Goal: Use online tool/utility: Utilize a website feature to perform a specific function

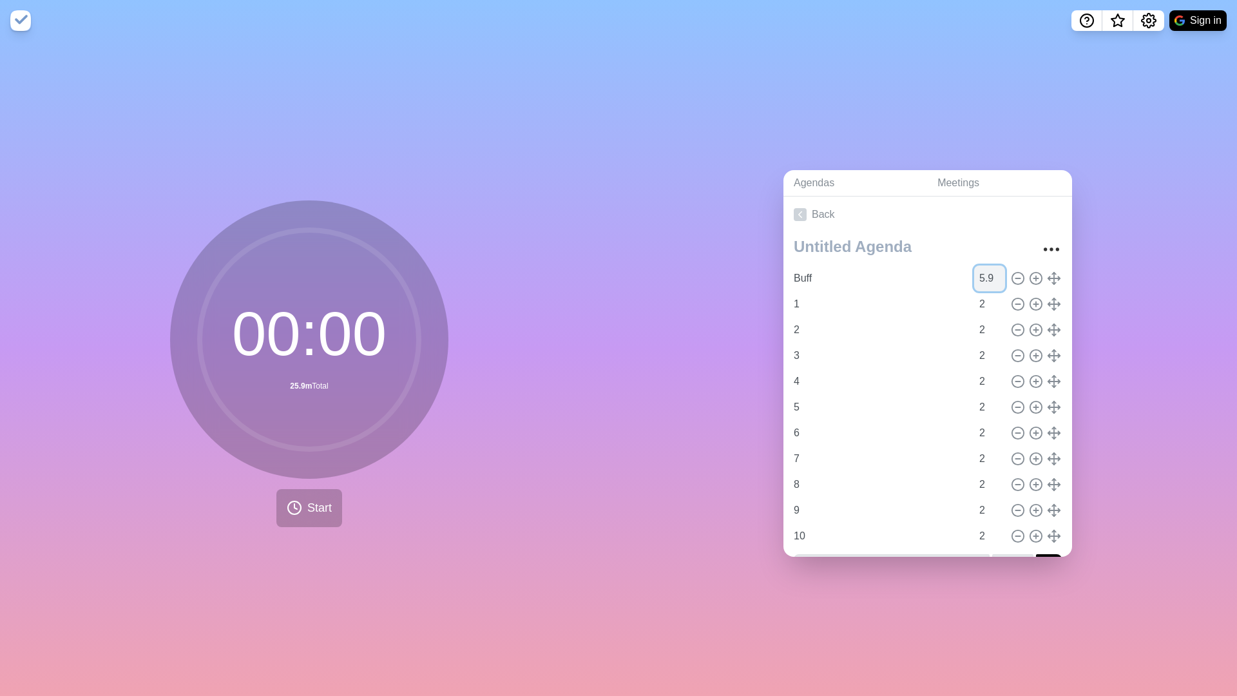
click at [991, 280] on input "5.9" at bounding box center [989, 278] width 31 height 26
type input "5"
type input "10"
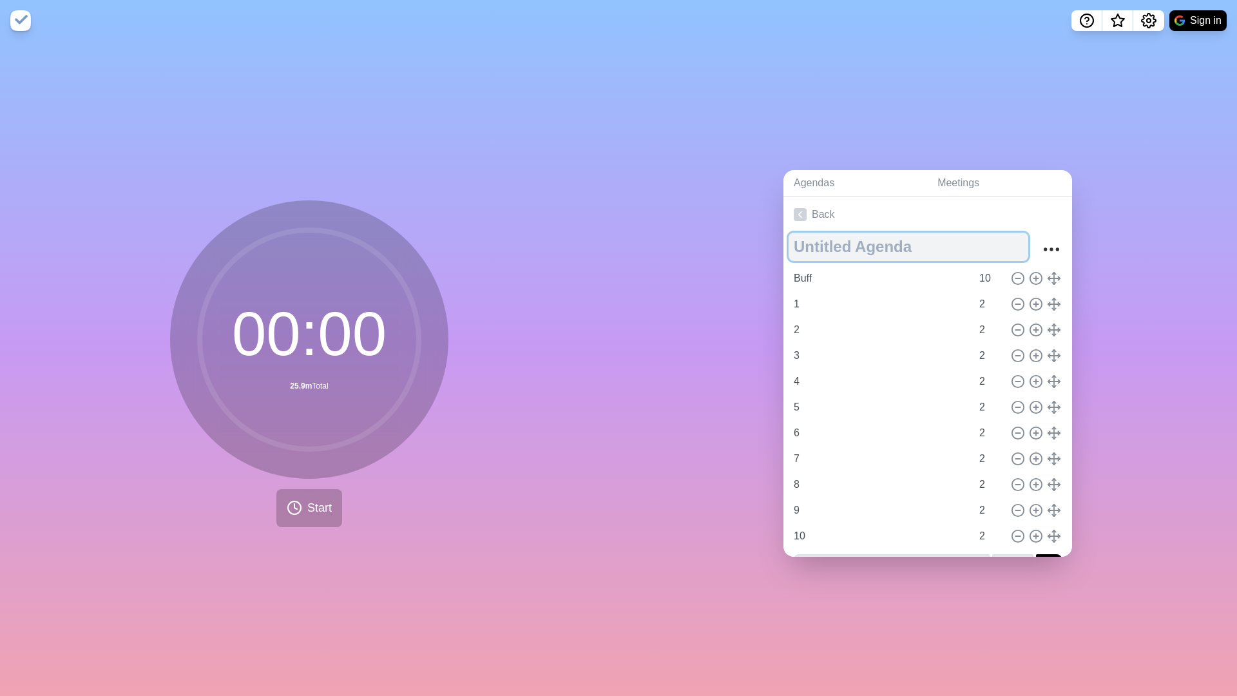
click at [993, 249] on textarea at bounding box center [909, 247] width 240 height 28
click at [1015, 376] on circle at bounding box center [1018, 382] width 12 height 12
type input "5"
type input "6"
type input "7"
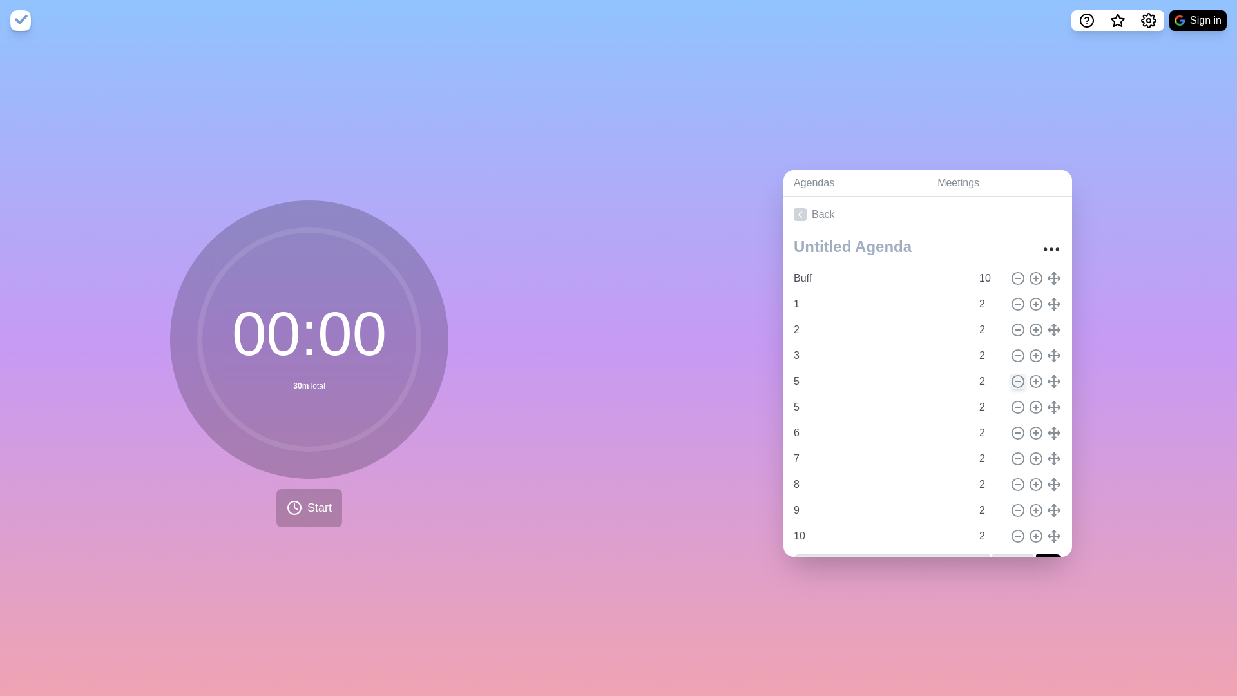
type input "8"
type input "9"
type input "10"
click at [1015, 376] on circle at bounding box center [1018, 382] width 12 height 12
type input "6"
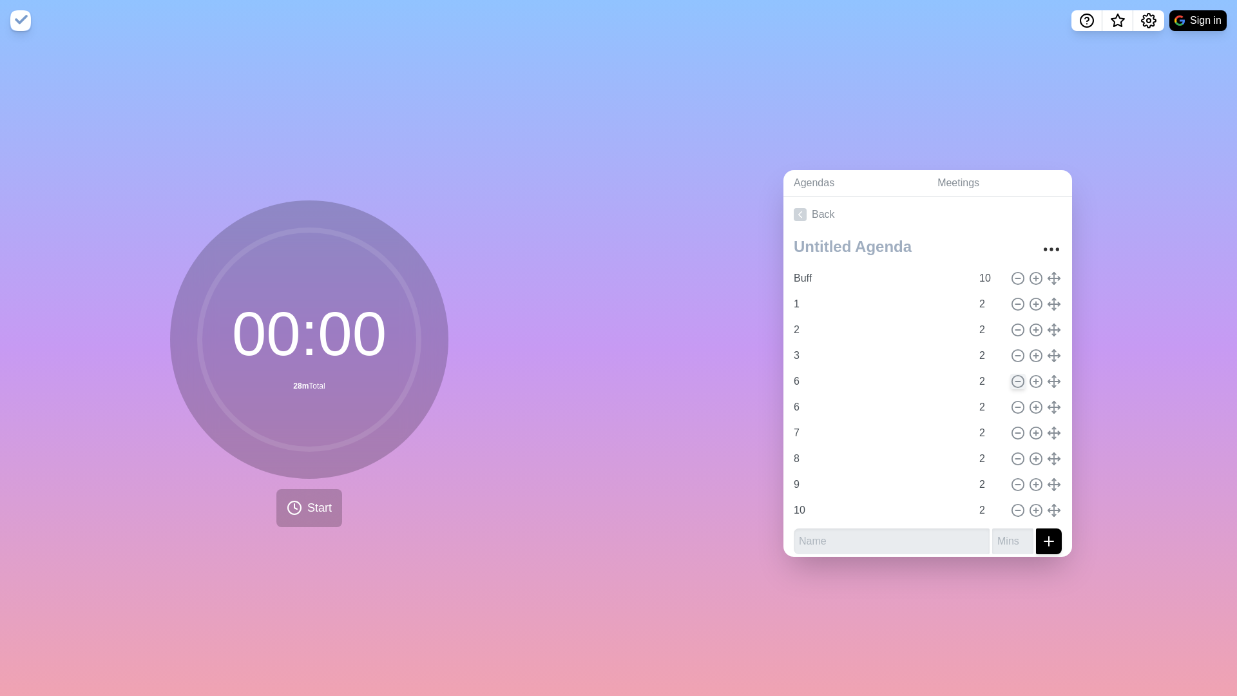
type input "7"
type input "8"
type input "9"
type input "10"
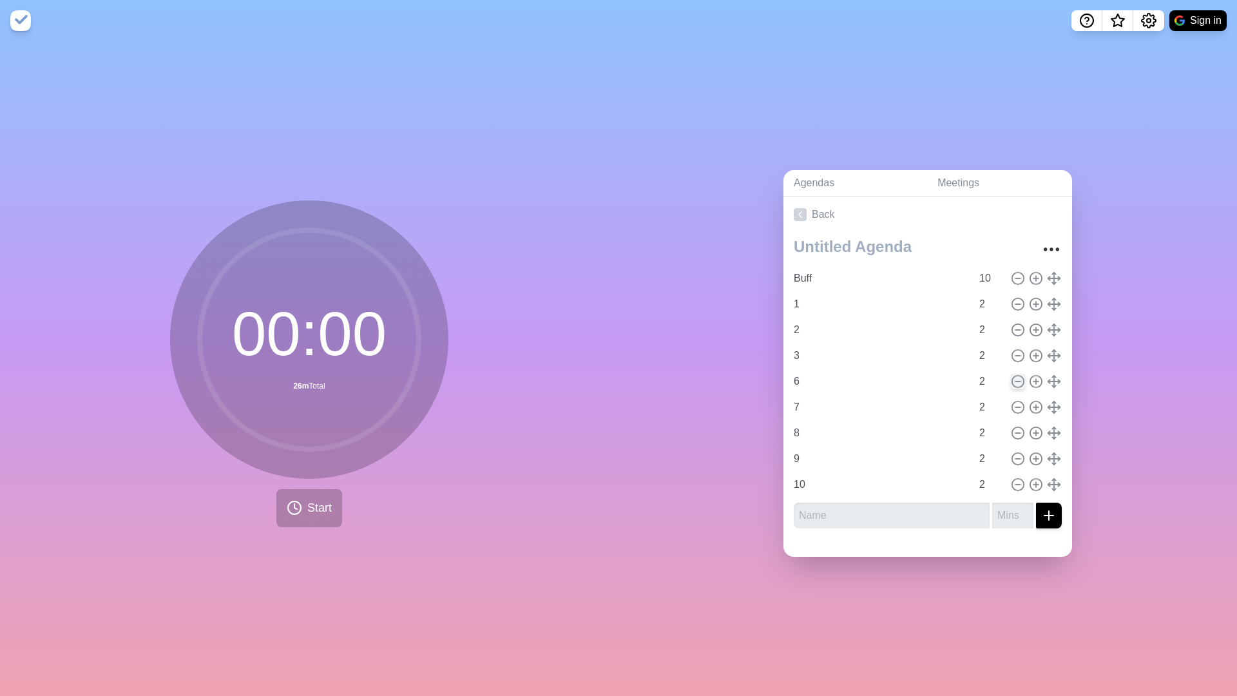
click at [1015, 376] on circle at bounding box center [1018, 382] width 12 height 12
type input "7"
type input "8"
type input "9"
type input "10"
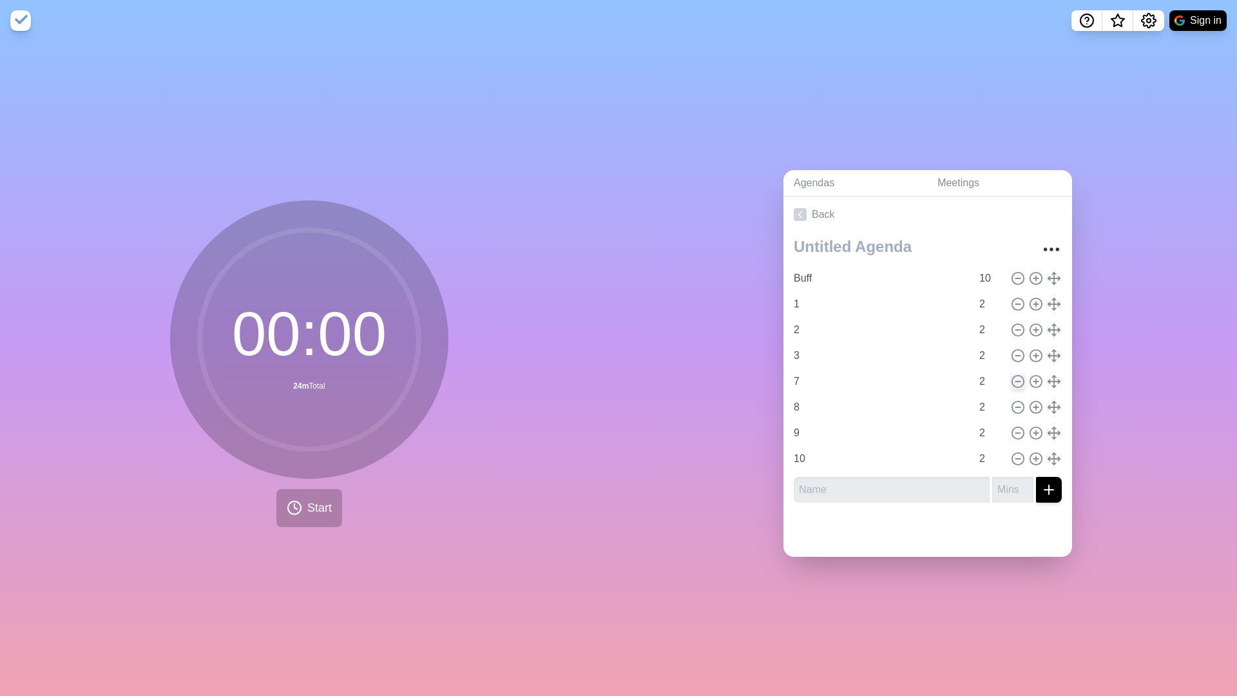
click at [1015, 376] on circle at bounding box center [1018, 382] width 12 height 12
type input "8"
type input "9"
type input "10"
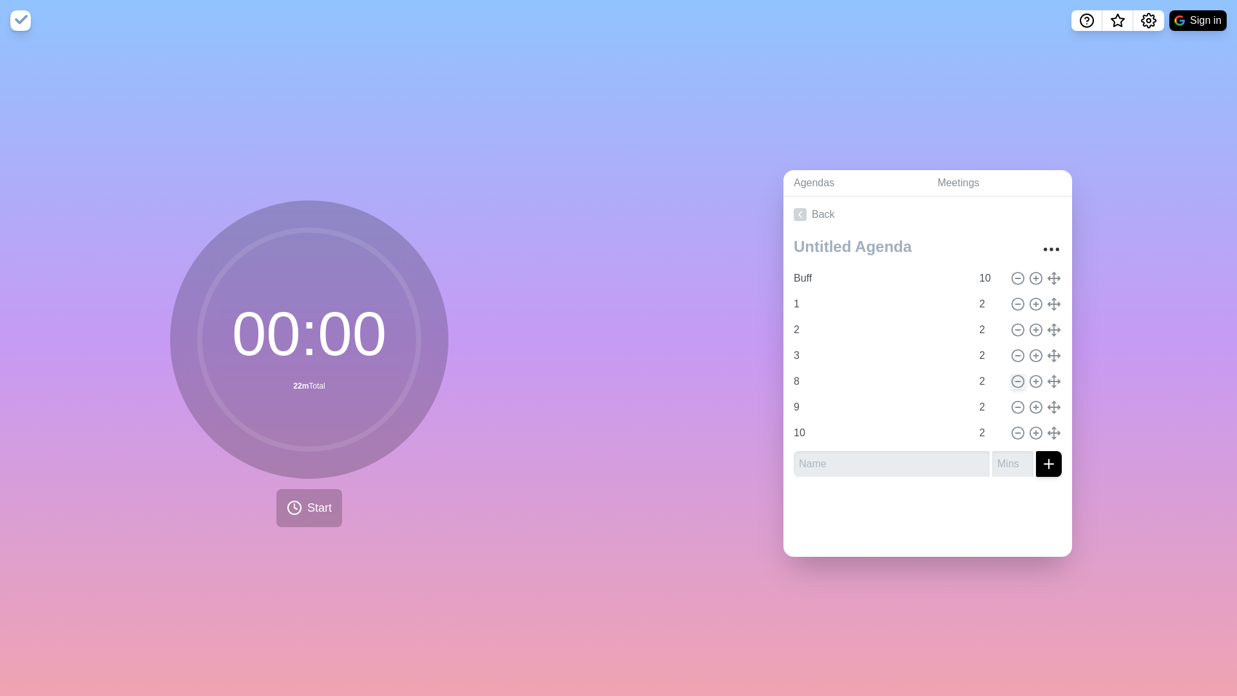
click at [1015, 376] on circle at bounding box center [1018, 382] width 12 height 12
type input "9"
type input "10"
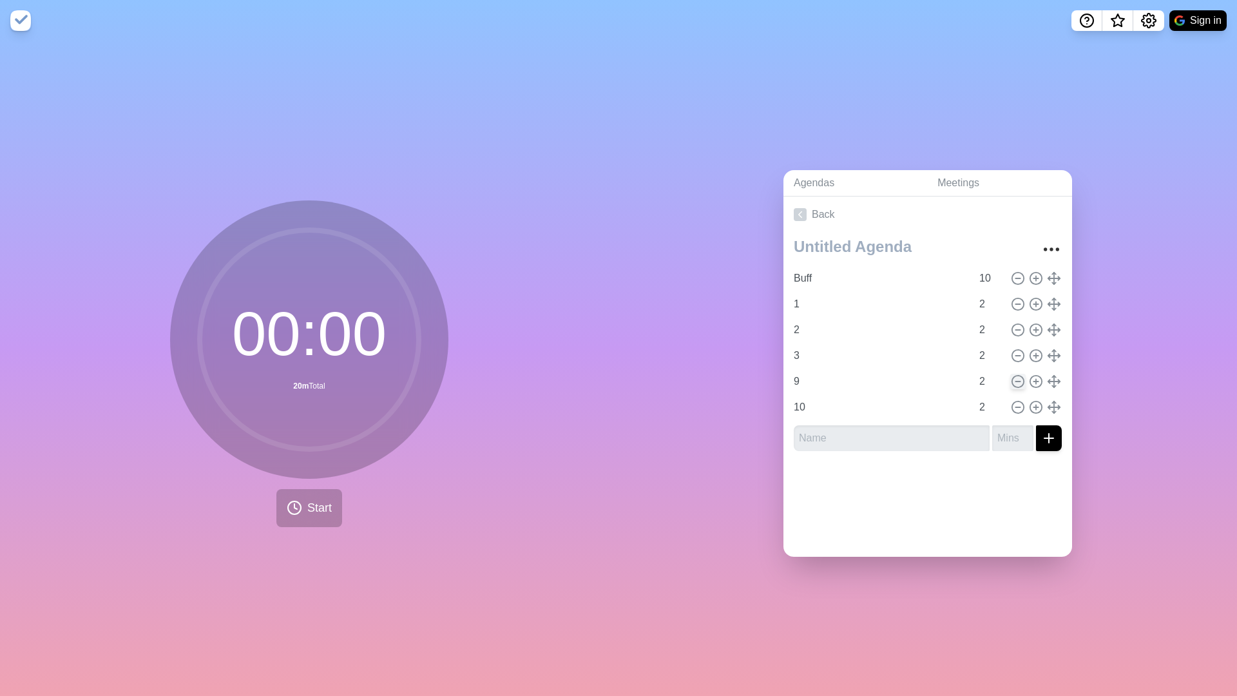
click at [1015, 376] on circle at bounding box center [1018, 382] width 12 height 12
type input "10"
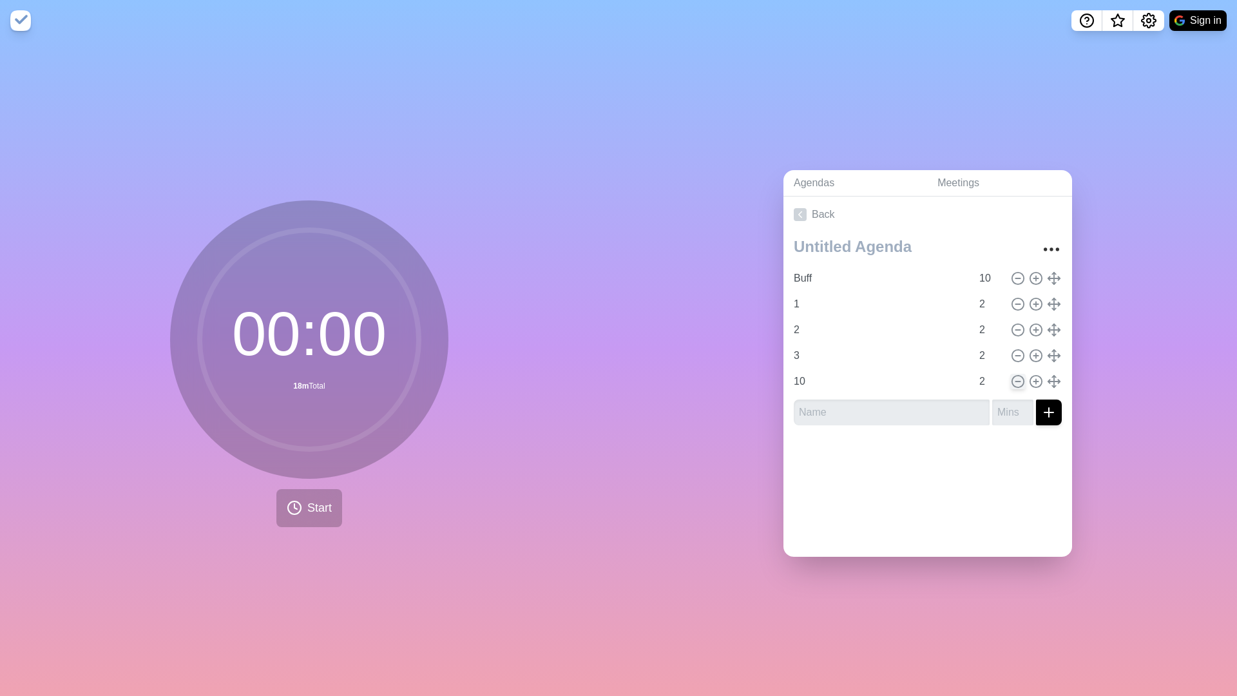
click at [1015, 376] on circle at bounding box center [1018, 382] width 12 height 12
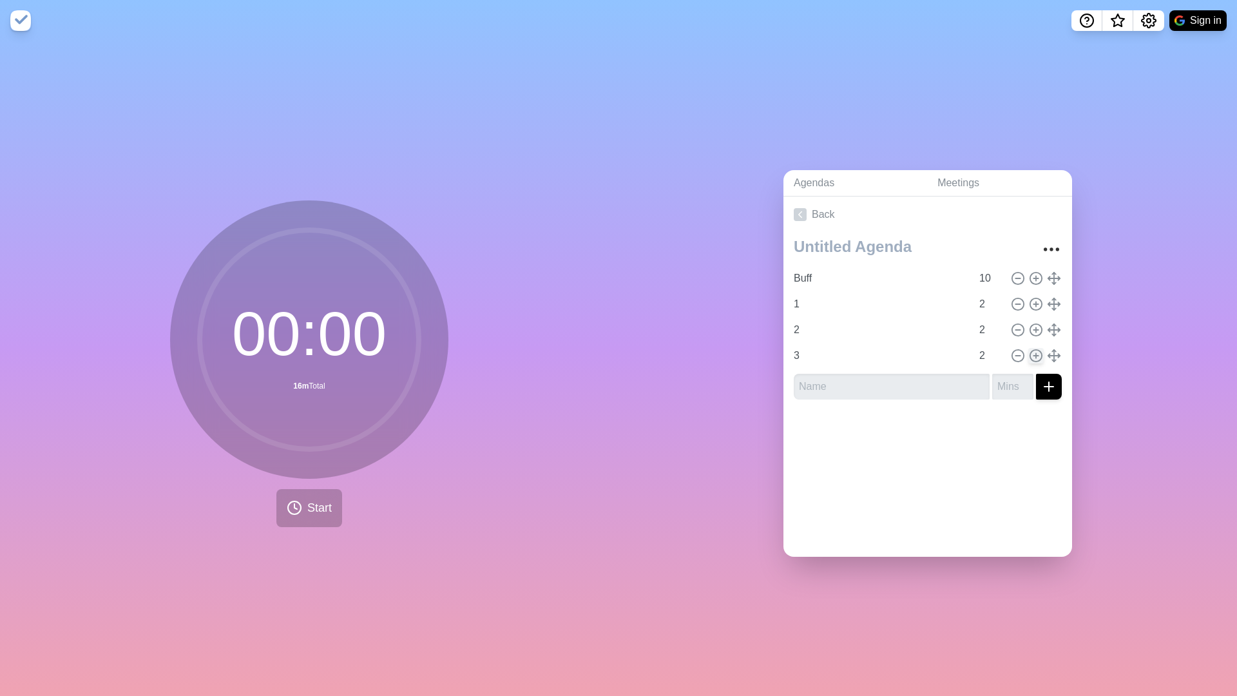
click at [1038, 356] on line at bounding box center [1035, 356] width 5 height 0
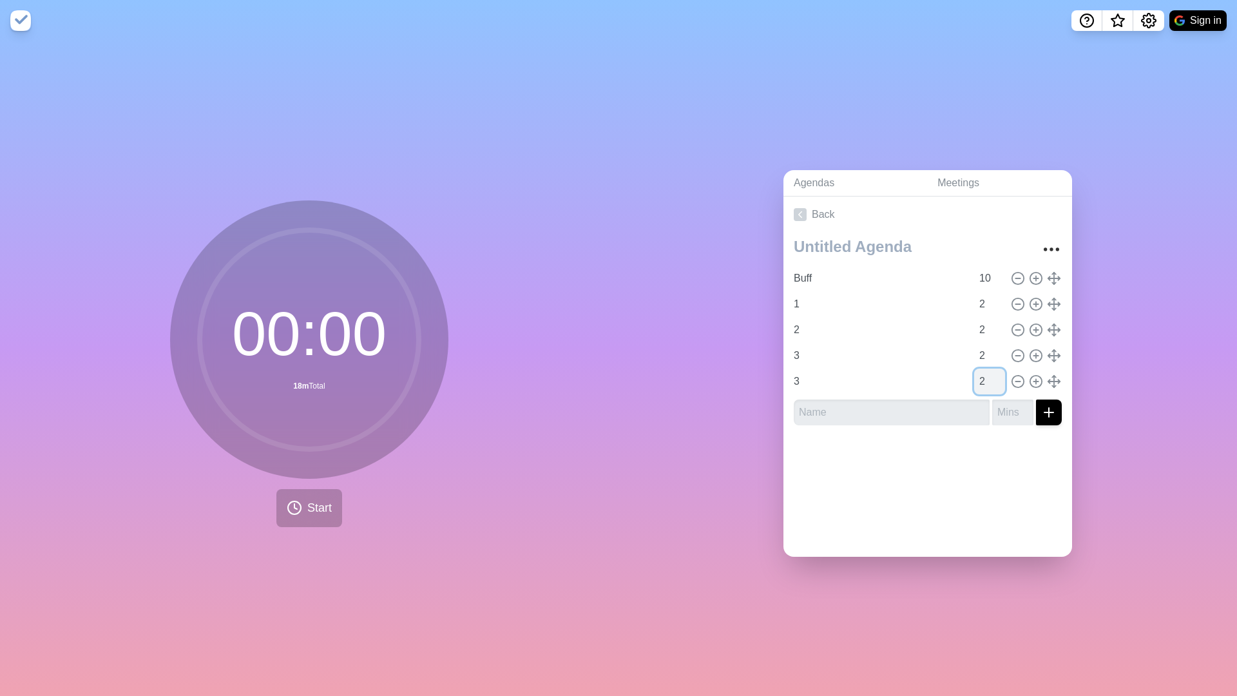
click at [984, 385] on input "2" at bounding box center [989, 381] width 31 height 26
type input "4"
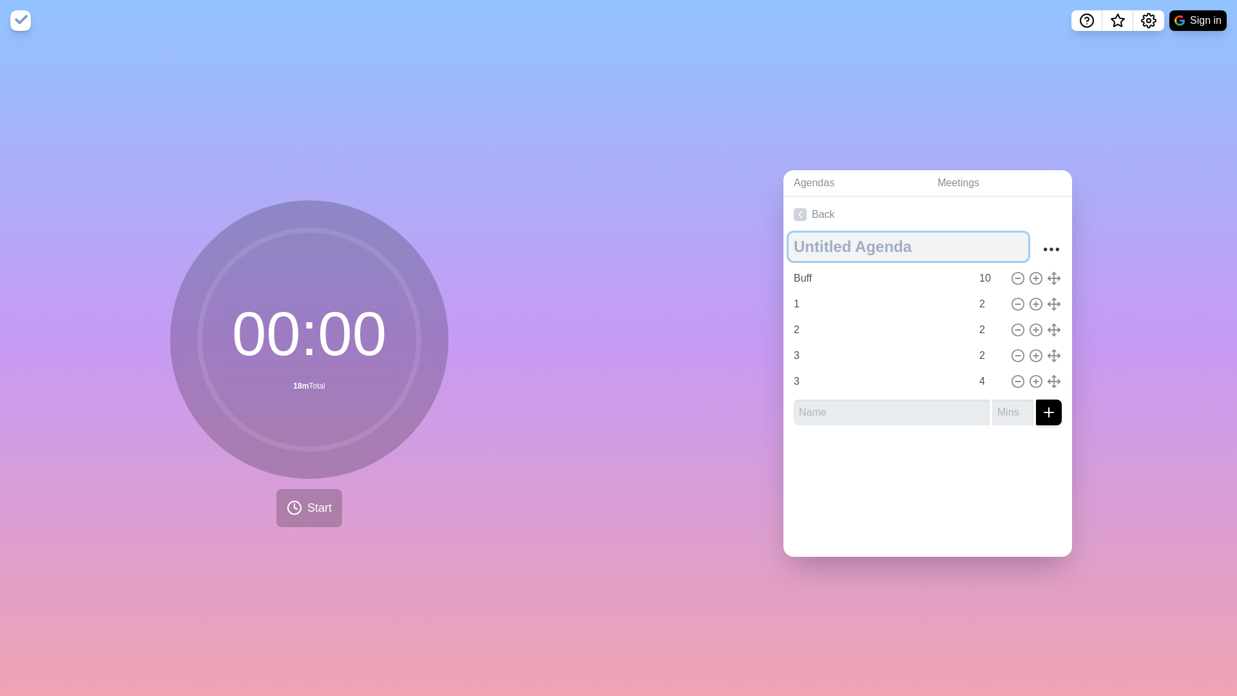
click at [944, 251] on textarea at bounding box center [909, 247] width 240 height 28
type textarea "5"
click at [890, 466] on div at bounding box center [927, 461] width 289 height 52
click at [801, 215] on icon at bounding box center [800, 214] width 13 height 13
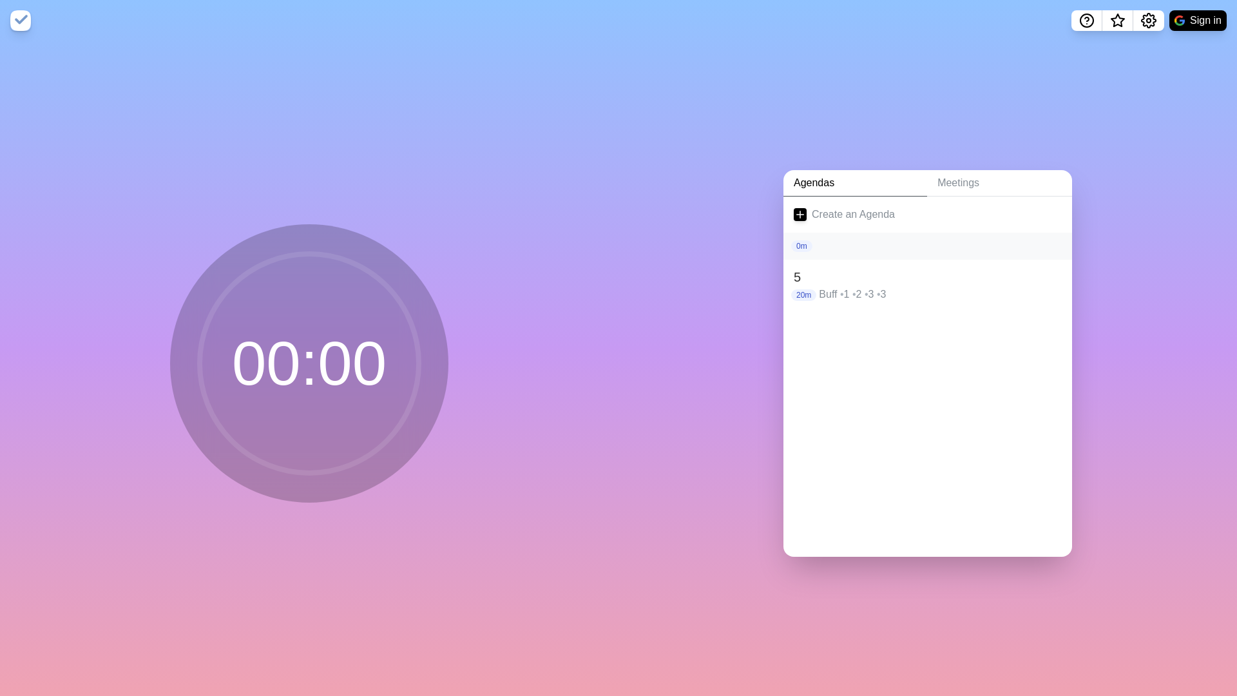
click at [848, 246] on div "0m" at bounding box center [928, 246] width 268 height 12
click at [819, 214] on link "Back" at bounding box center [927, 214] width 289 height 36
click at [819, 291] on div "20m Buff • 1 • 2 • 3 • 3" at bounding box center [928, 294] width 268 height 15
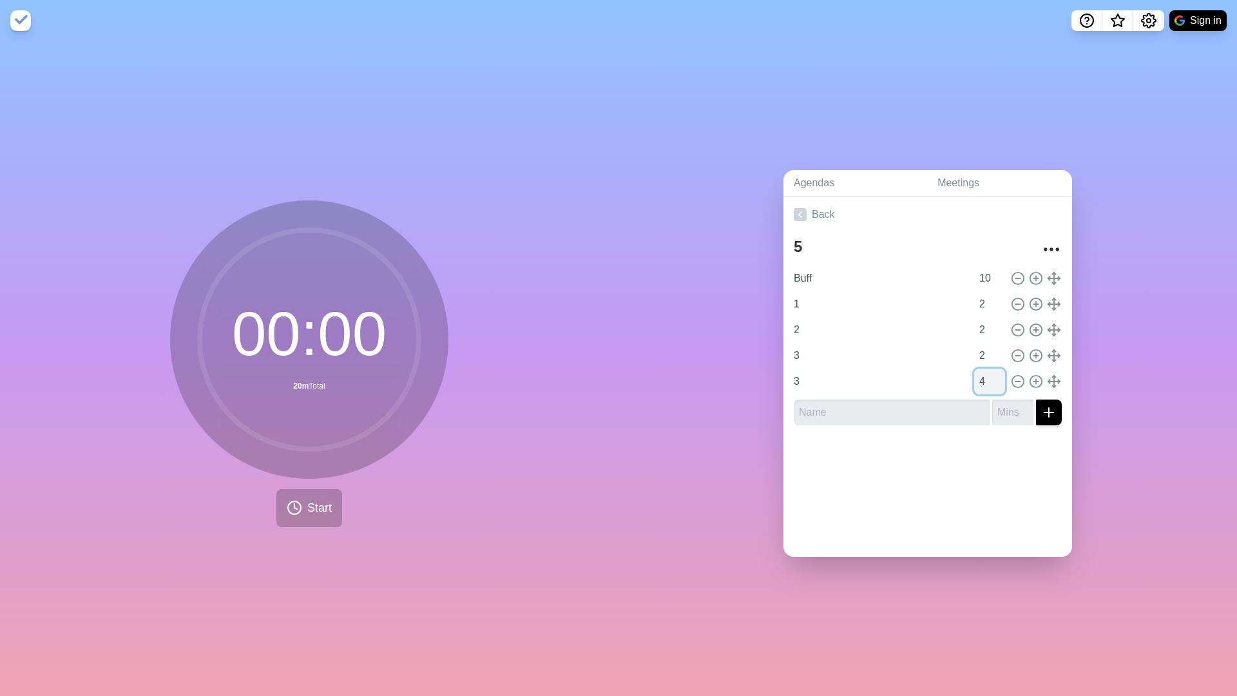
click at [991, 384] on input "4" at bounding box center [989, 381] width 31 height 26
type input "2"
click at [942, 384] on input "3" at bounding box center [880, 381] width 183 height 26
type input "4"
click at [932, 454] on div at bounding box center [927, 461] width 289 height 52
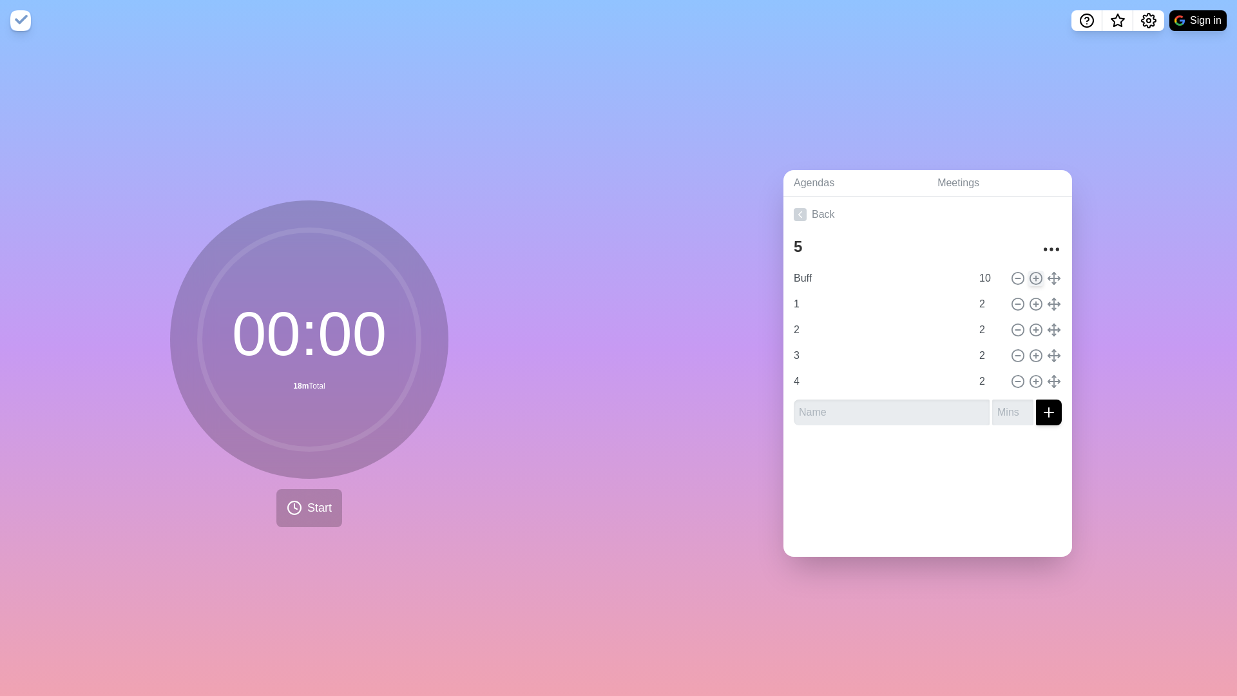
click at [1032, 274] on icon at bounding box center [1036, 278] width 14 height 14
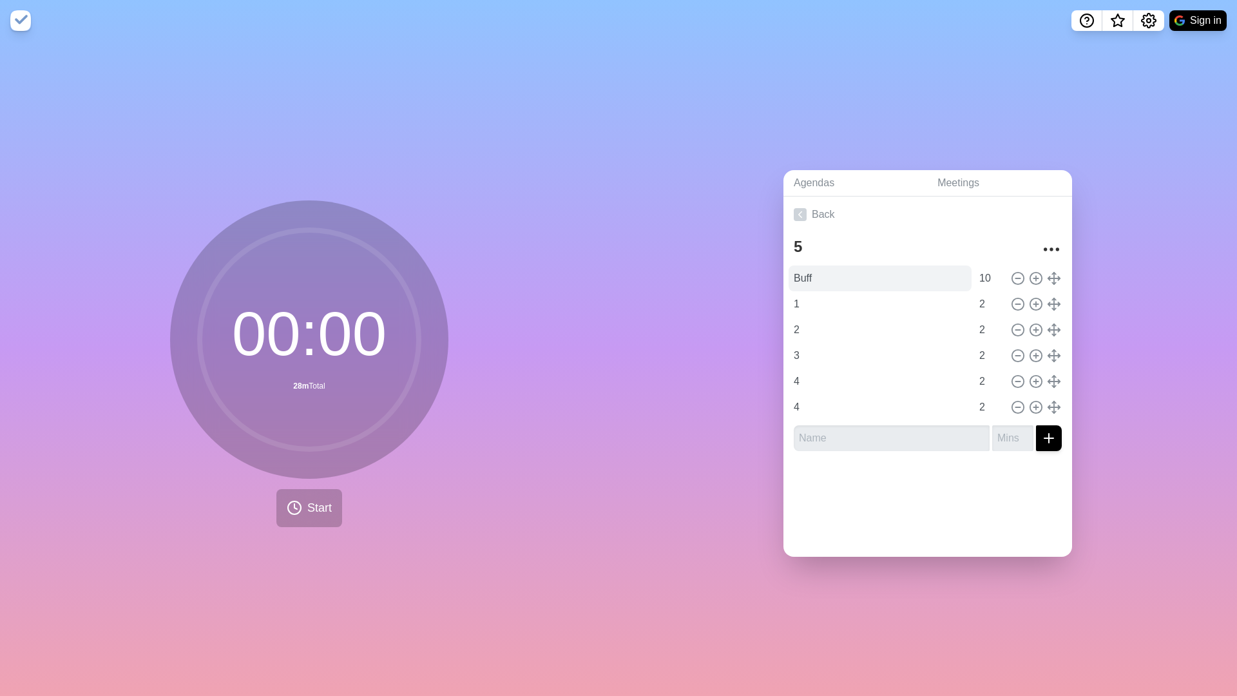
type input "Buff"
type input "10"
type input "1"
type input "2"
type input "3"
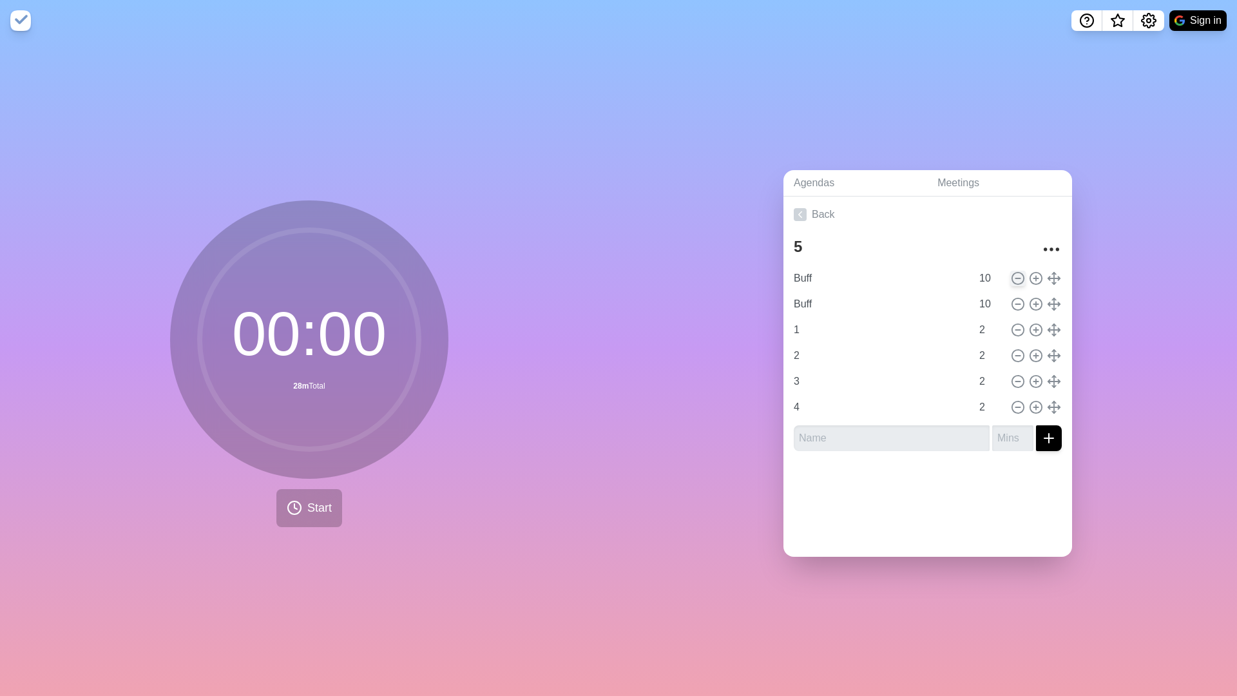
click at [1017, 276] on icon at bounding box center [1018, 278] width 14 height 14
type input "1"
type input "2"
type input "3"
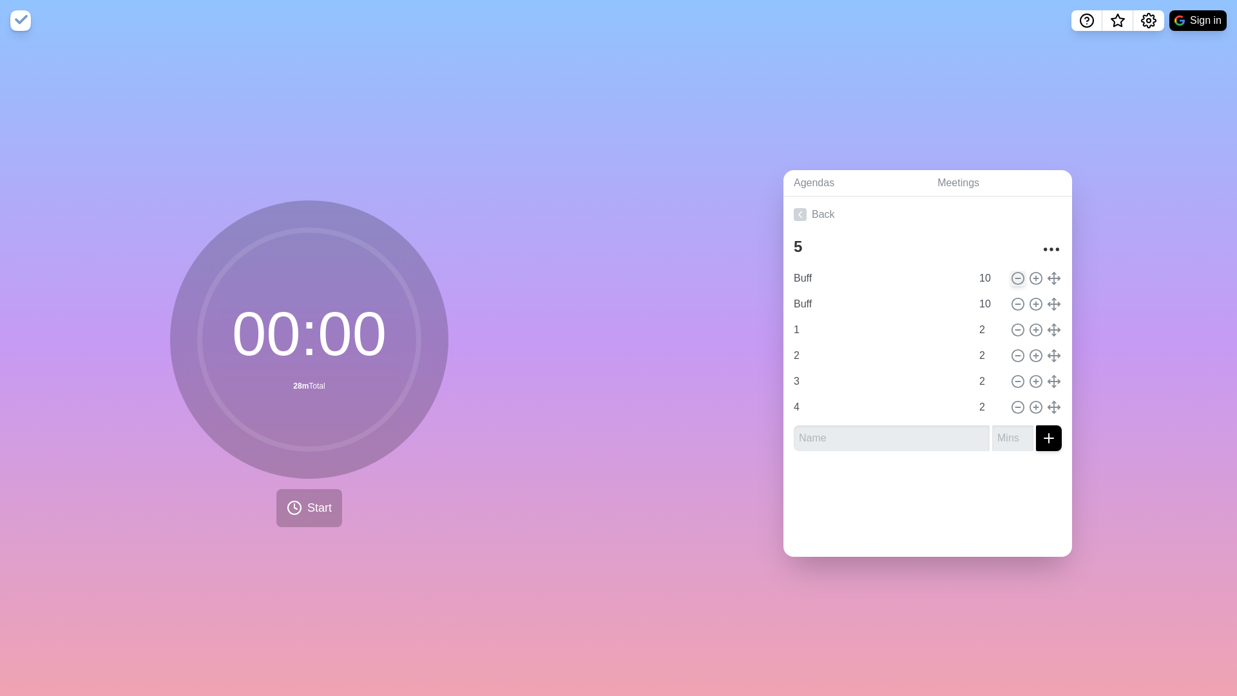
type input "4"
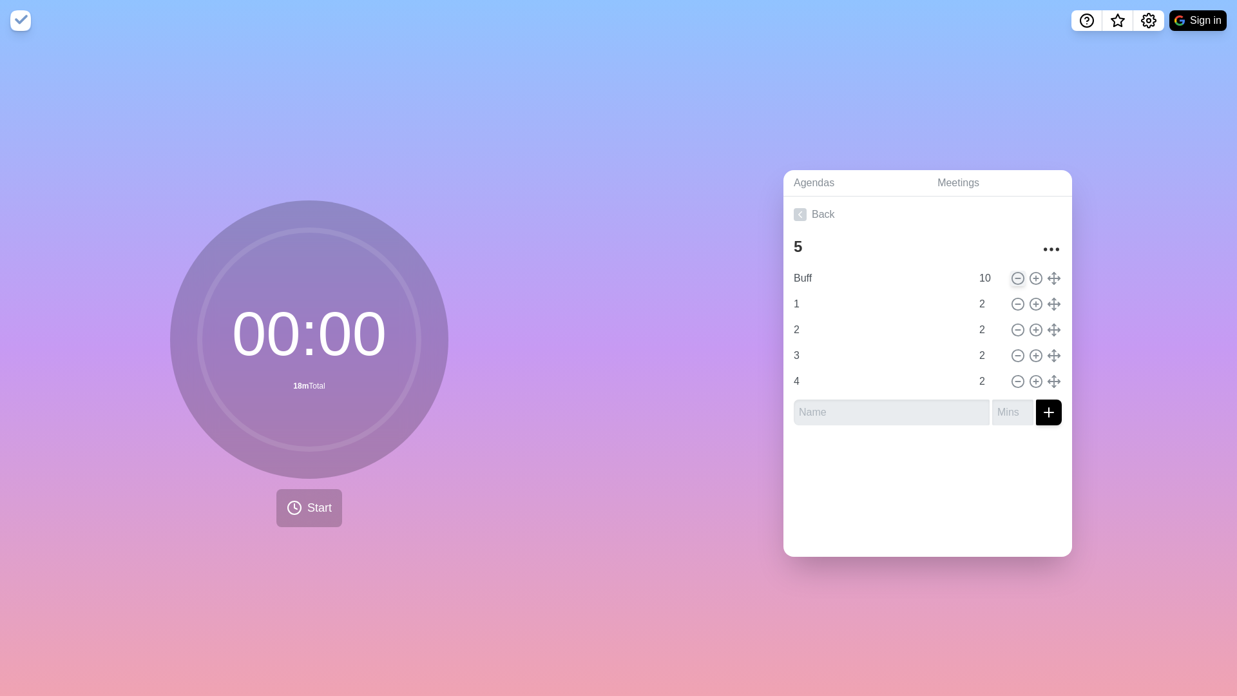
click at [1017, 276] on icon at bounding box center [1018, 278] width 14 height 14
type input "1"
type input "2"
type input "3"
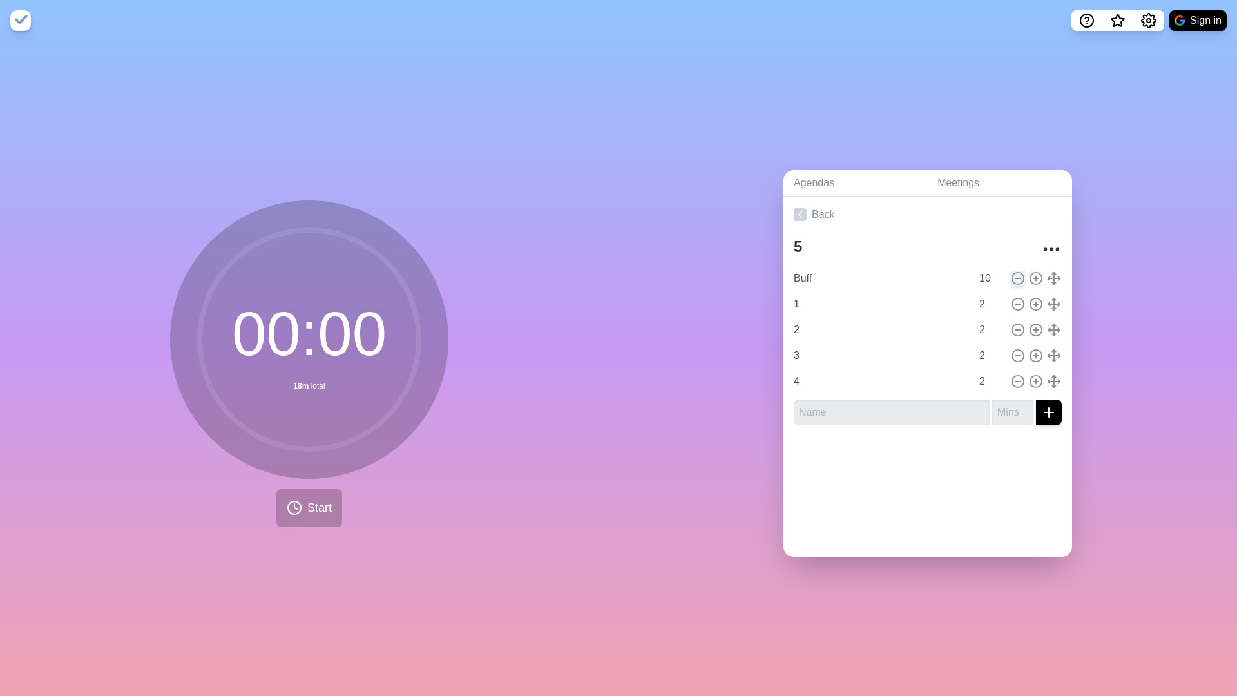
type input "4"
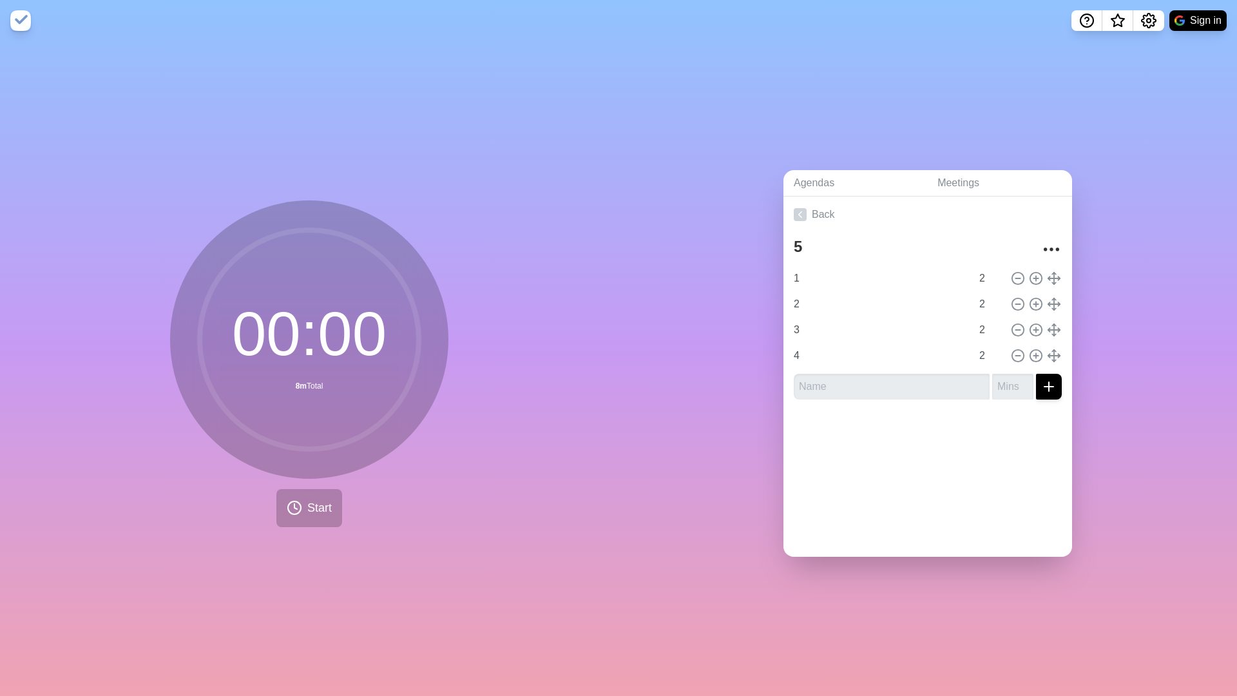
click at [1049, 391] on icon "submit" at bounding box center [1048, 386] width 15 height 15
click at [1035, 279] on icon at bounding box center [1036, 278] width 14 height 14
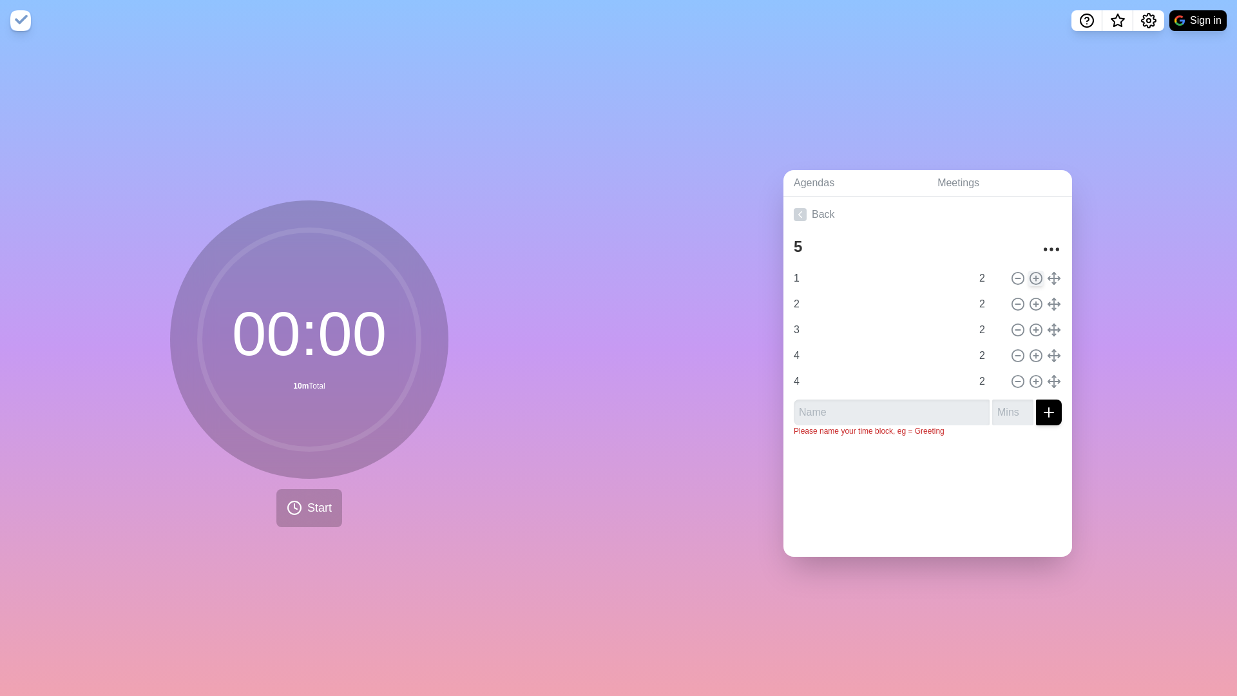
type input "1"
type input "2"
type input "3"
click at [914, 279] on input "1" at bounding box center [880, 278] width 183 height 26
type input "Buff"
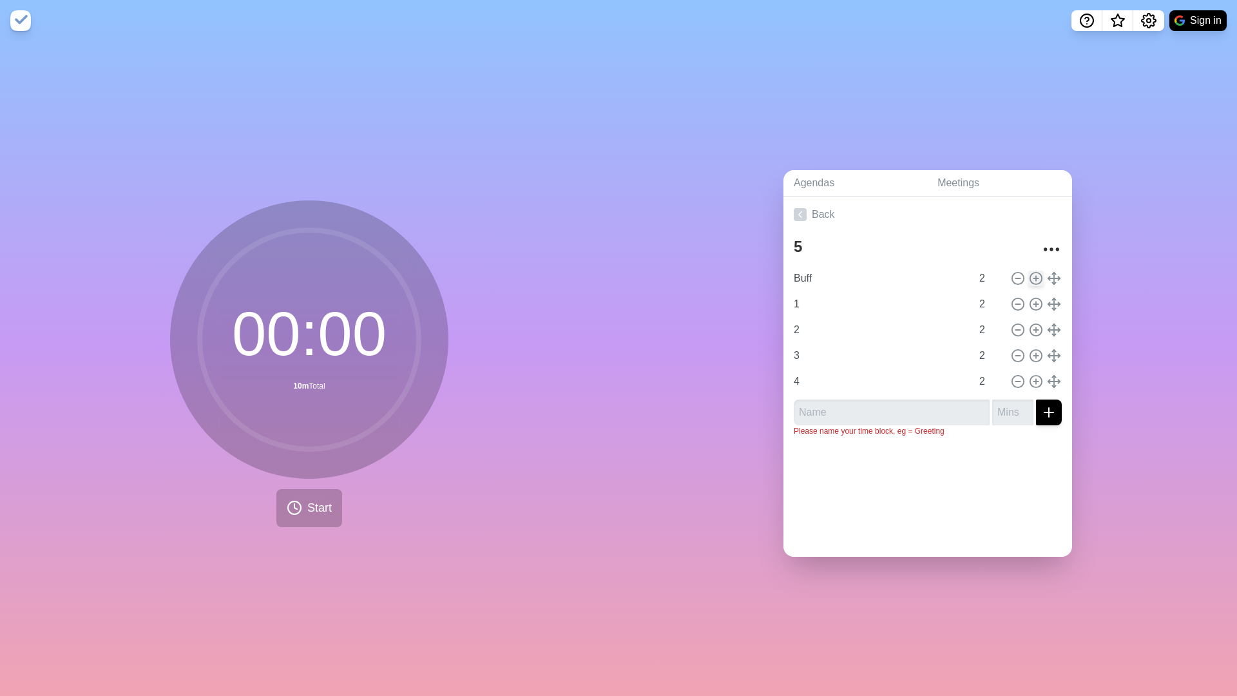
click at [1037, 276] on icon at bounding box center [1036, 278] width 14 height 14
type input "Buff"
type input "1"
type input "2"
type input "3"
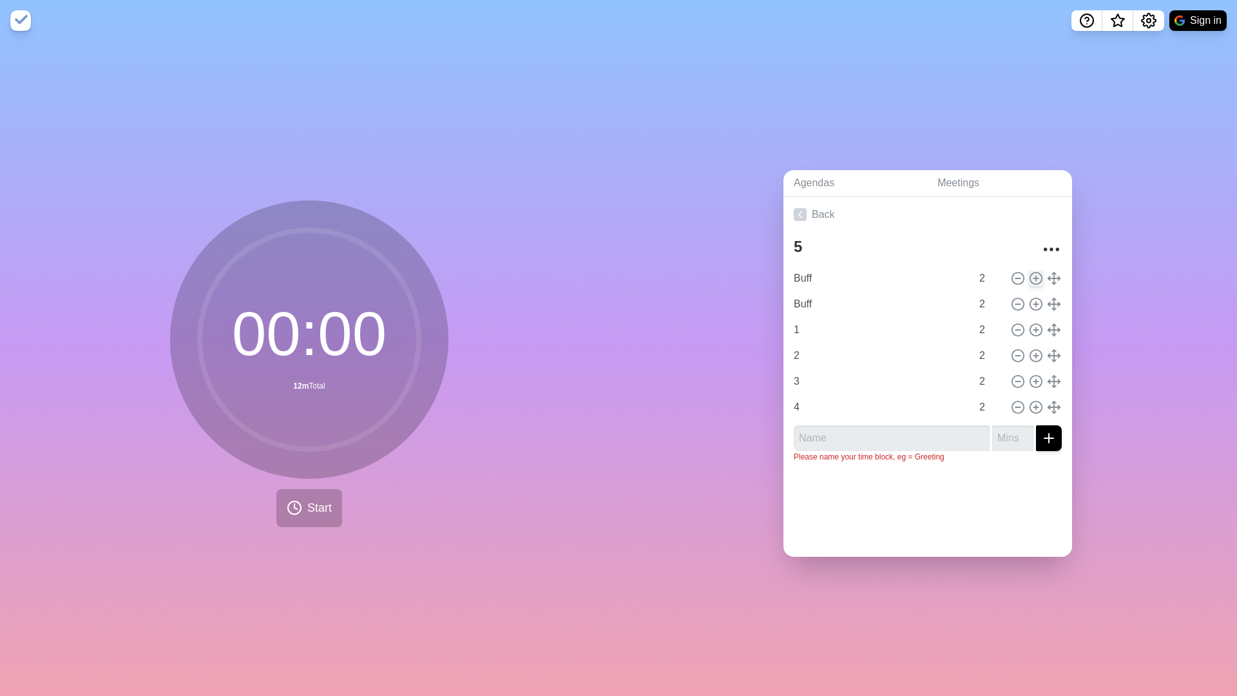
click at [1037, 276] on icon at bounding box center [1036, 278] width 14 height 14
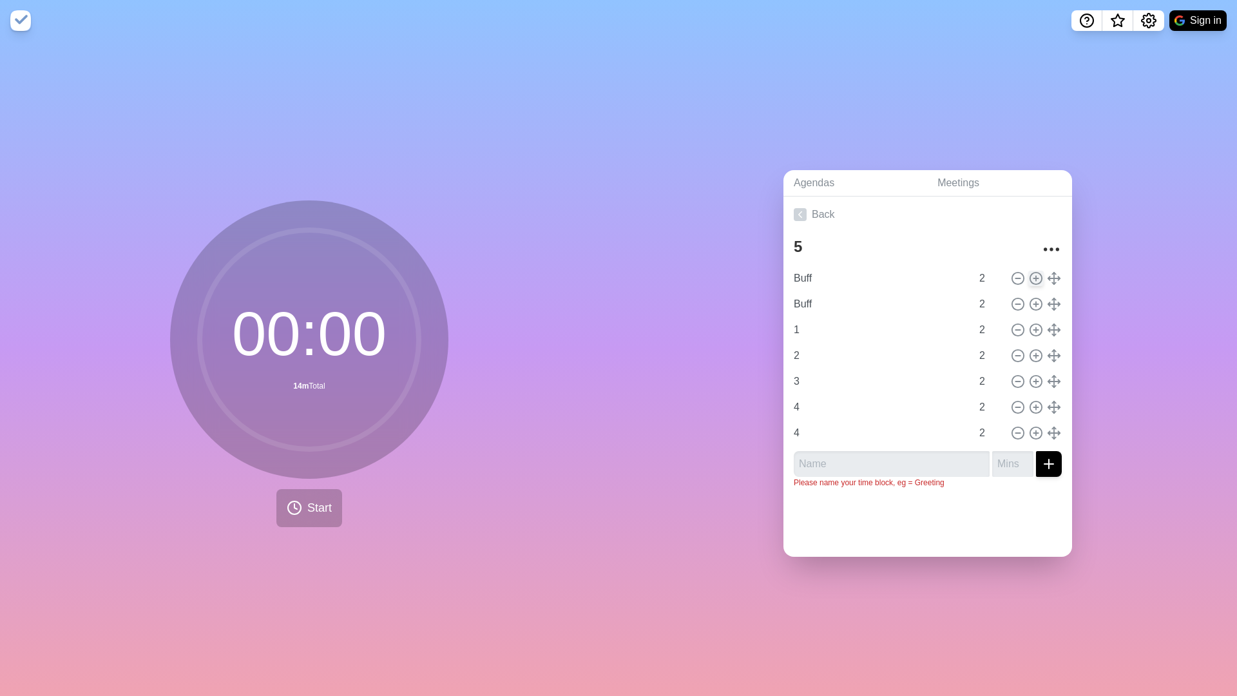
type input "Buff"
type input "1"
type input "2"
type input "3"
click at [1024, 298] on icon at bounding box center [1018, 304] width 14 height 14
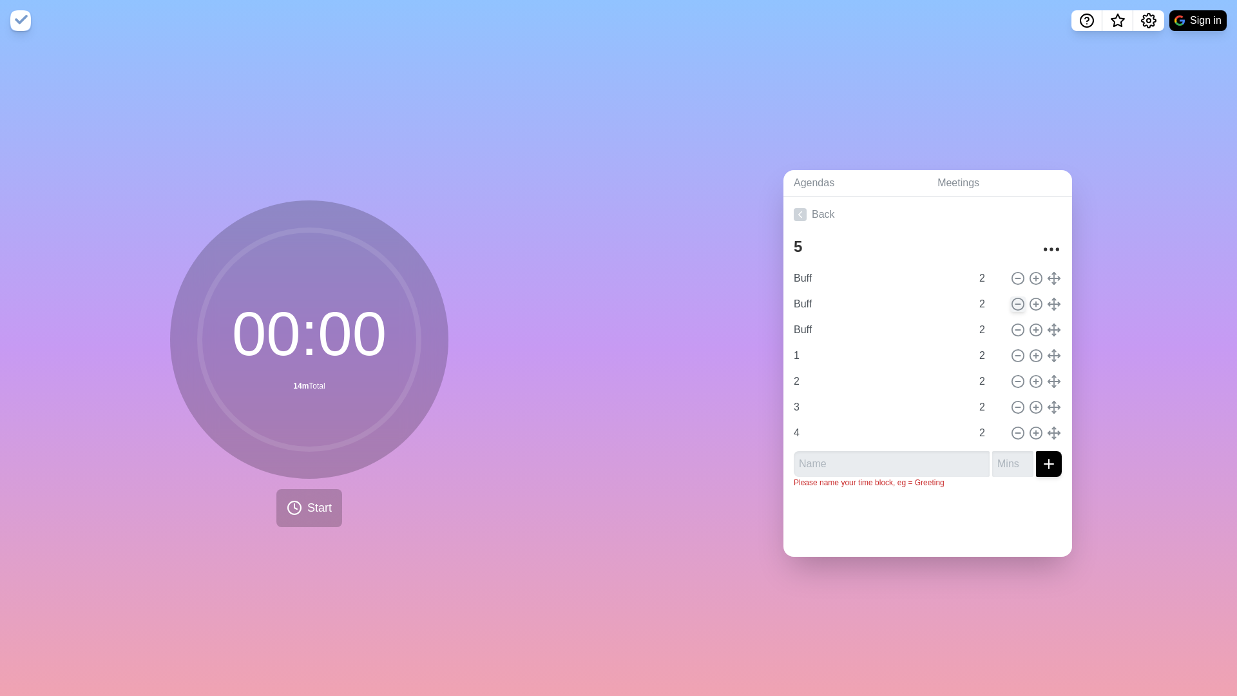
type input "1"
type input "2"
type input "3"
type input "4"
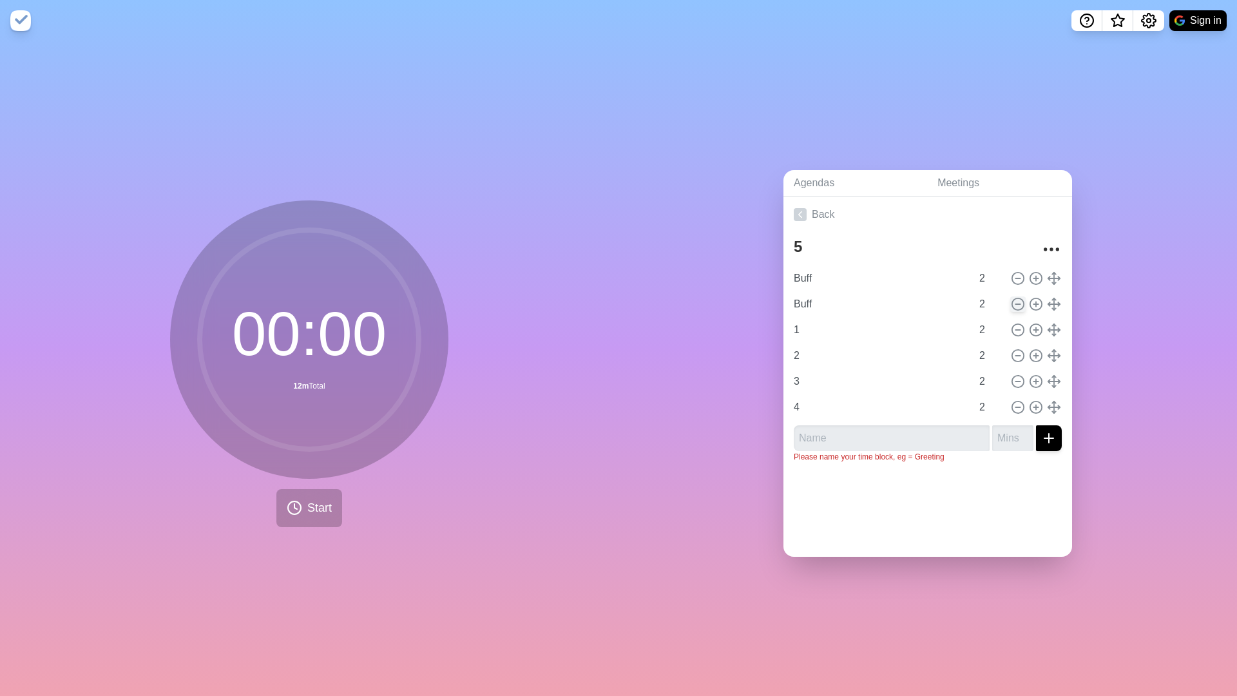
click at [1024, 298] on icon at bounding box center [1018, 304] width 14 height 14
type input "1"
type input "2"
type input "3"
type input "4"
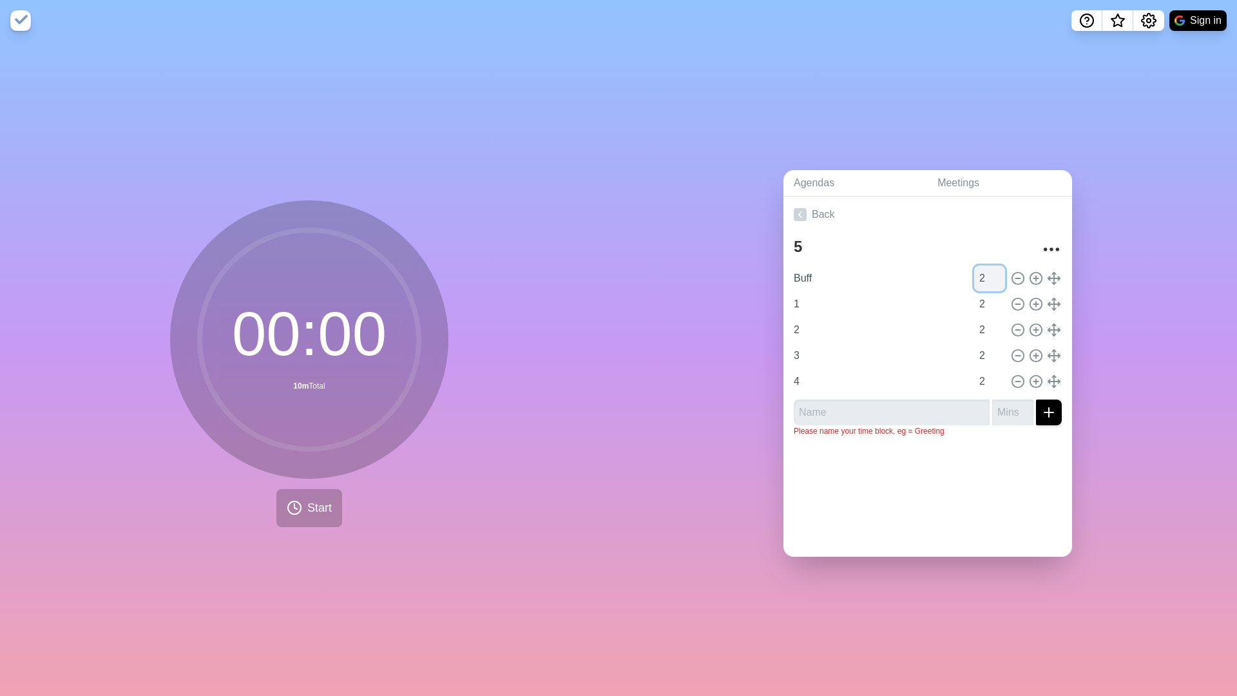
click at [984, 285] on input "2" at bounding box center [989, 278] width 31 height 26
type input "10"
click at [1034, 282] on icon at bounding box center [1036, 278] width 14 height 14
type input "Buff"
type input "10"
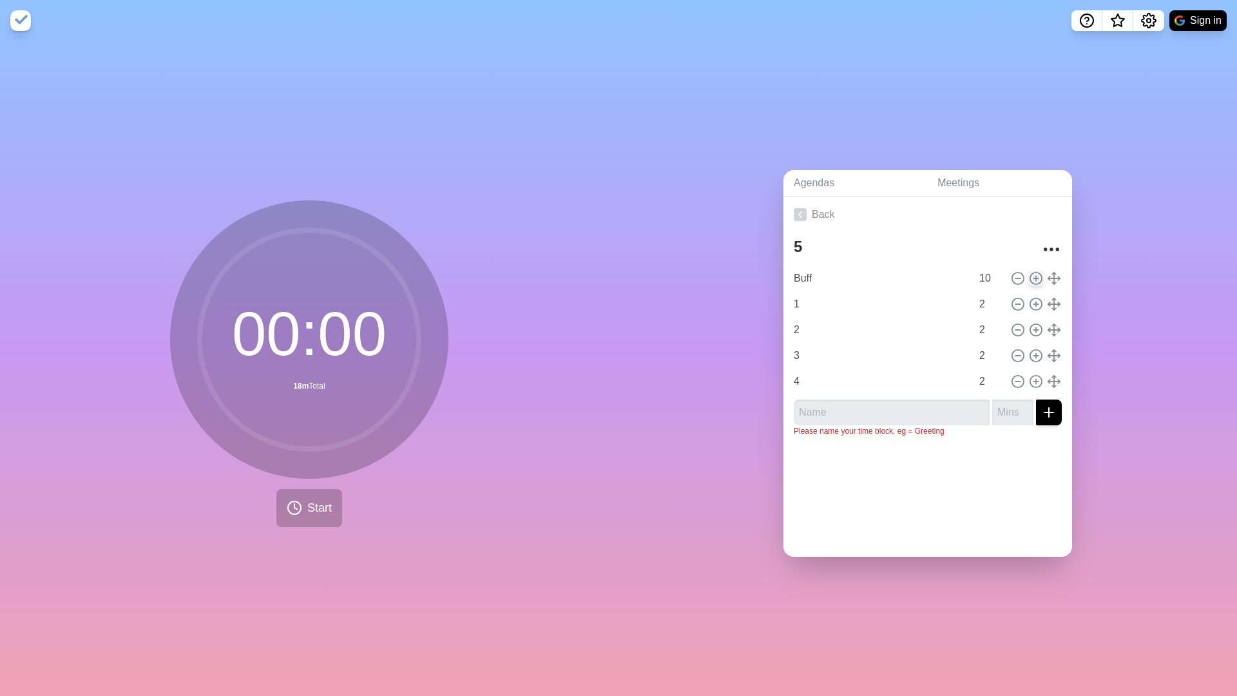
type input "1"
type input "2"
type input "3"
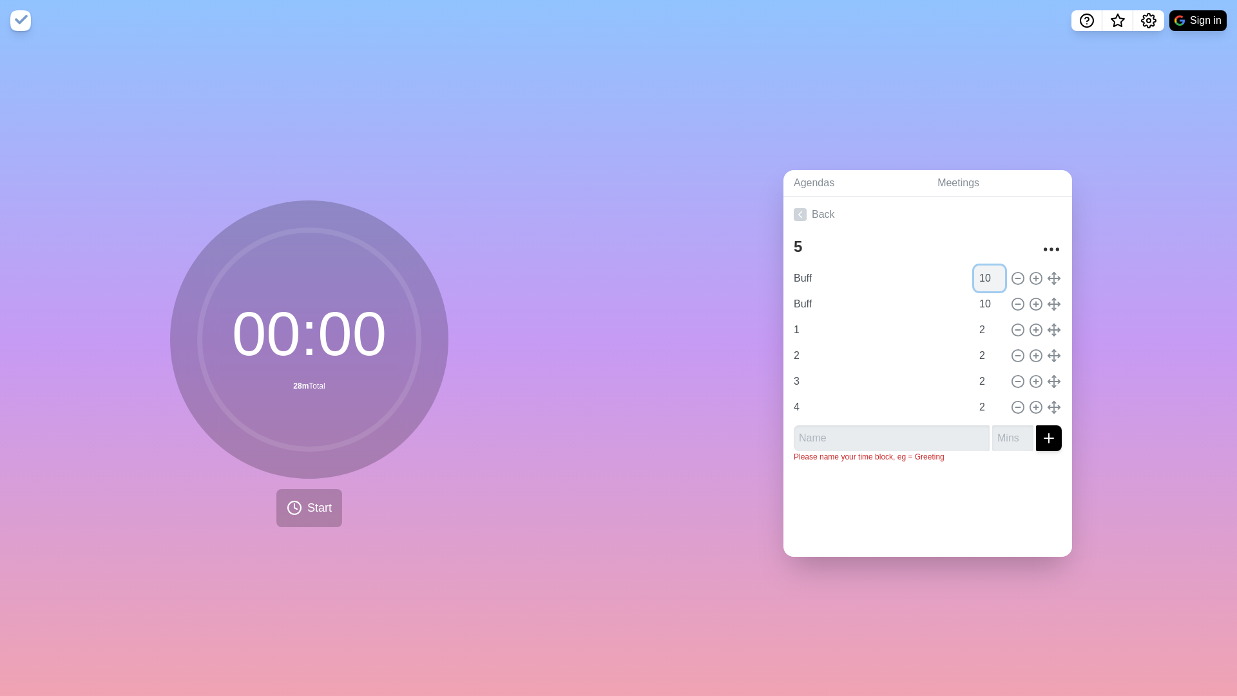
click at [989, 280] on input "10" at bounding box center [989, 278] width 31 height 26
type input "1"
type input "2"
type input "5"
click at [696, 492] on div "Agendas Meetings Back 5 Buff 5 Buff 10 1 2 2 2 3 2 4 2 Please name your time bl…" at bounding box center [927, 368] width 618 height 655
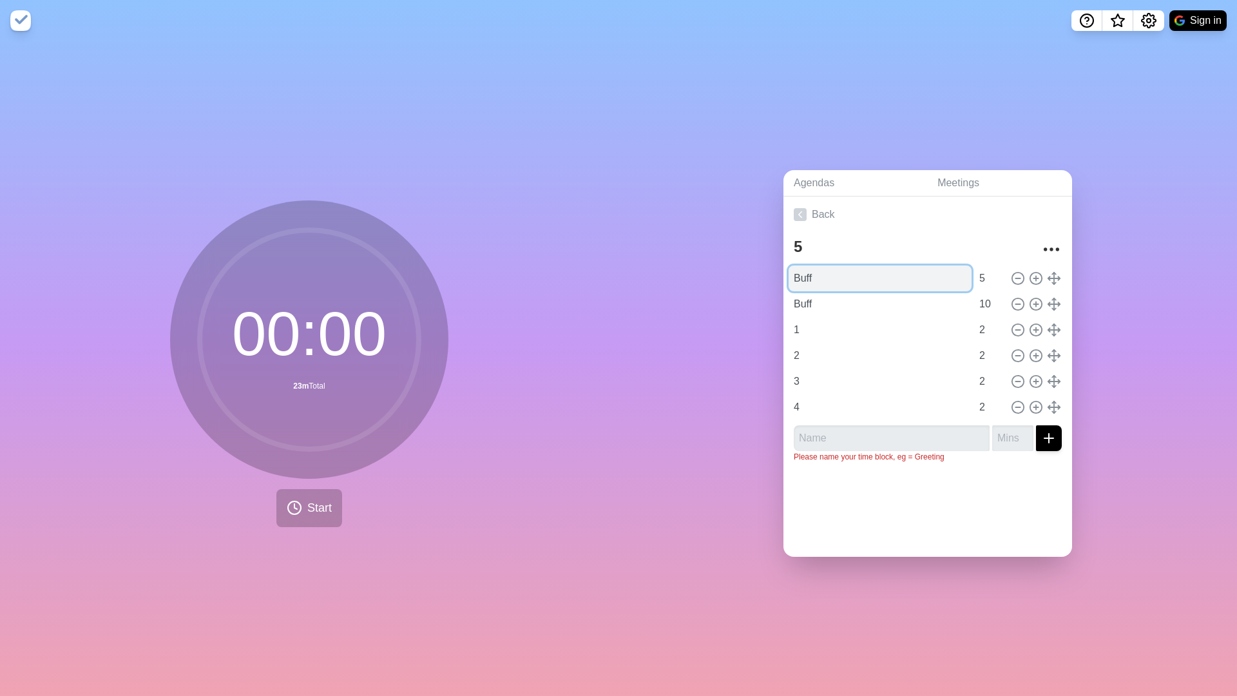
click at [866, 277] on input "Buff" at bounding box center [880, 278] width 183 height 26
click at [731, 277] on div "Agendas Meetings Back 5 Buff 5 Buff 10 1 2 2 2 3 2 4 2 Please name your time bl…" at bounding box center [927, 368] width 618 height 655
click at [1041, 408] on circle at bounding box center [1036, 407] width 12 height 12
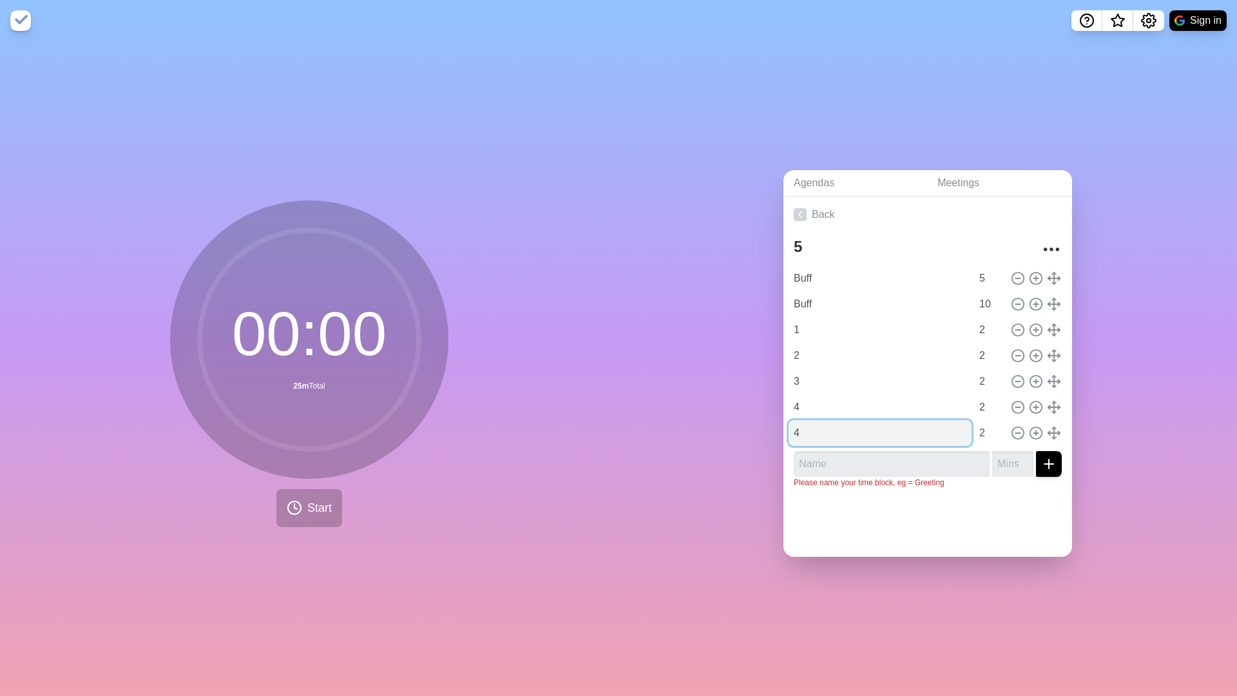
click at [897, 435] on input "4" at bounding box center [880, 433] width 183 height 26
type input "5"
click at [739, 497] on div "Agendas Meetings Back 5 Buff 5 Buff 10 1 2 2 2 3 2 4 2 5 2 Please name your tim…" at bounding box center [927, 368] width 618 height 655
click at [987, 277] on input "5" at bounding box center [989, 278] width 31 height 26
type input "4"
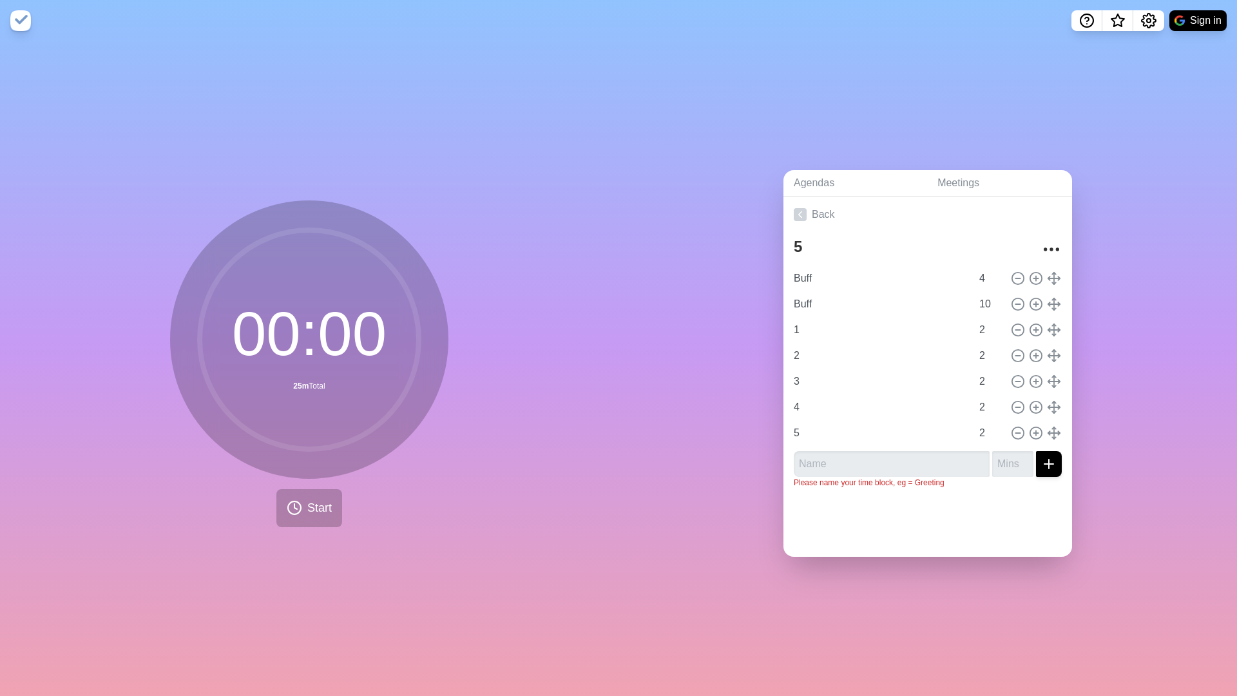
click at [720, 261] on div "Agendas Meetings Back 5 Buff 4 Buff 10 1 2 2 2 3 2 4 2 5 2 Please name your tim…" at bounding box center [927, 368] width 618 height 655
